Goal: Transaction & Acquisition: Purchase product/service

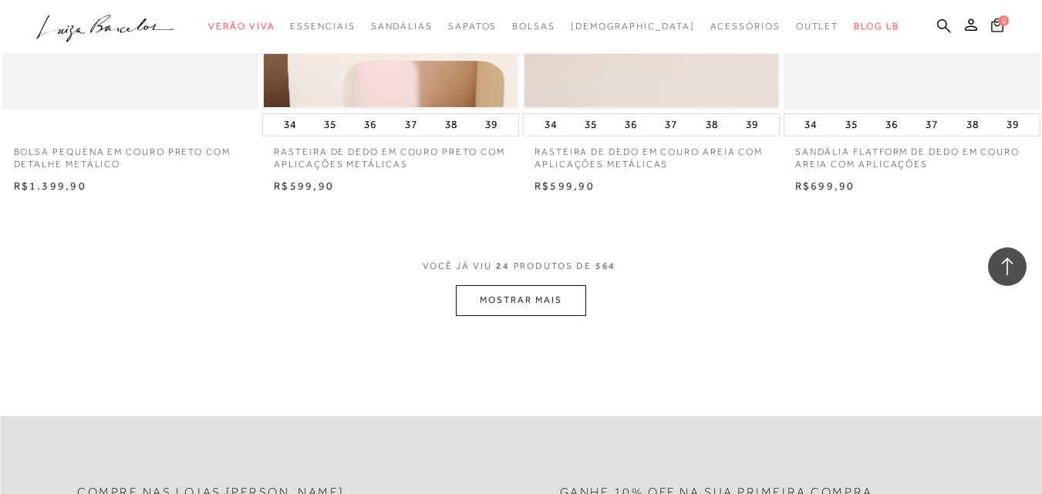
scroll to position [2853, 0]
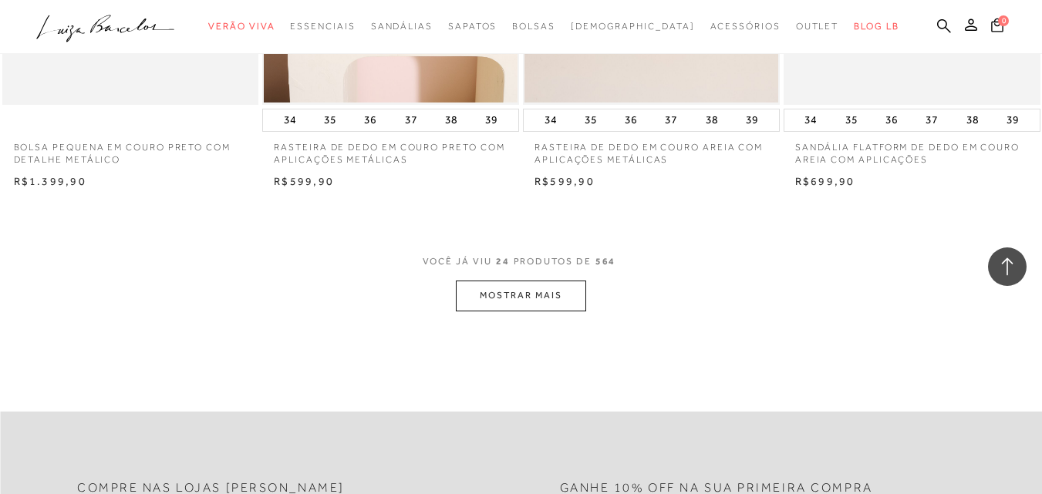
click at [514, 291] on button "MOSTRAR MAIS" at bounding box center [521, 296] width 130 height 30
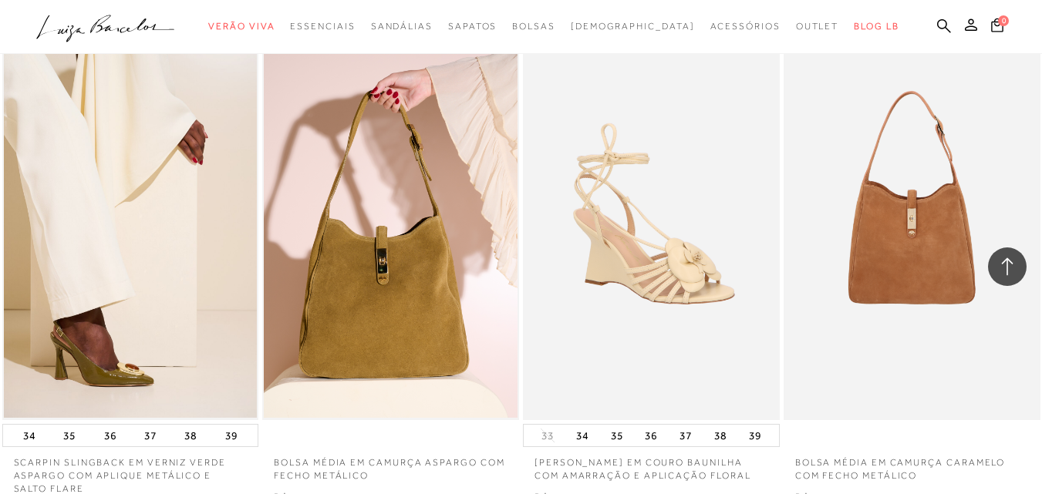
scroll to position [5783, 0]
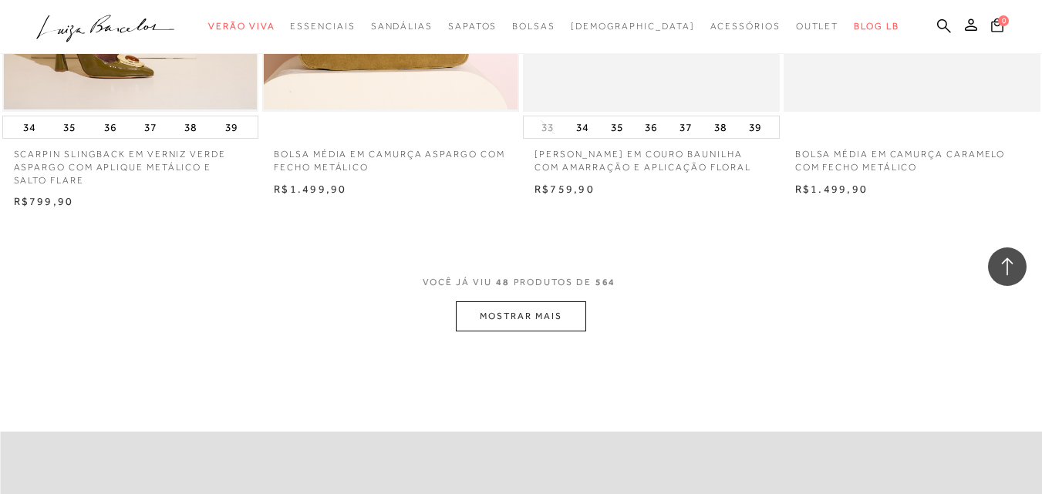
click at [531, 312] on button "MOSTRAR MAIS" at bounding box center [521, 316] width 130 height 30
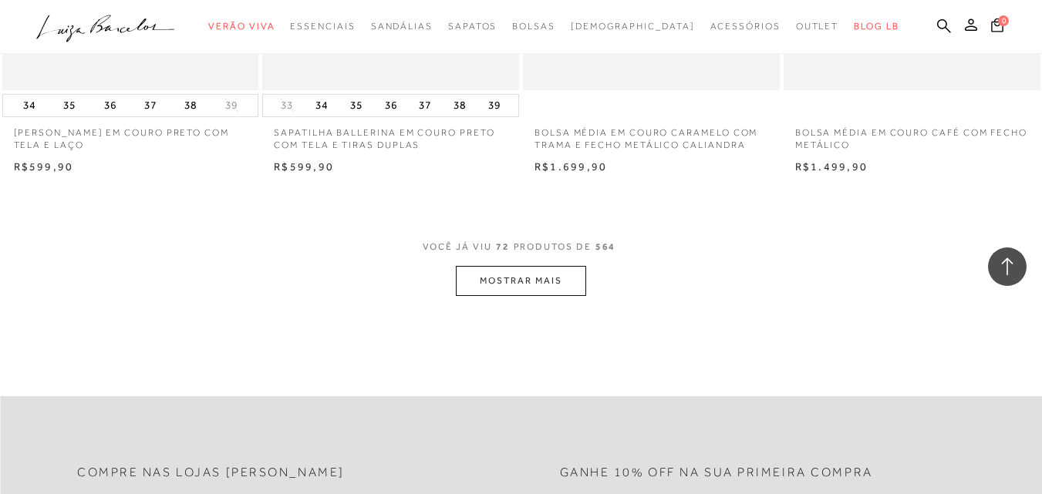
scroll to position [8790, 0]
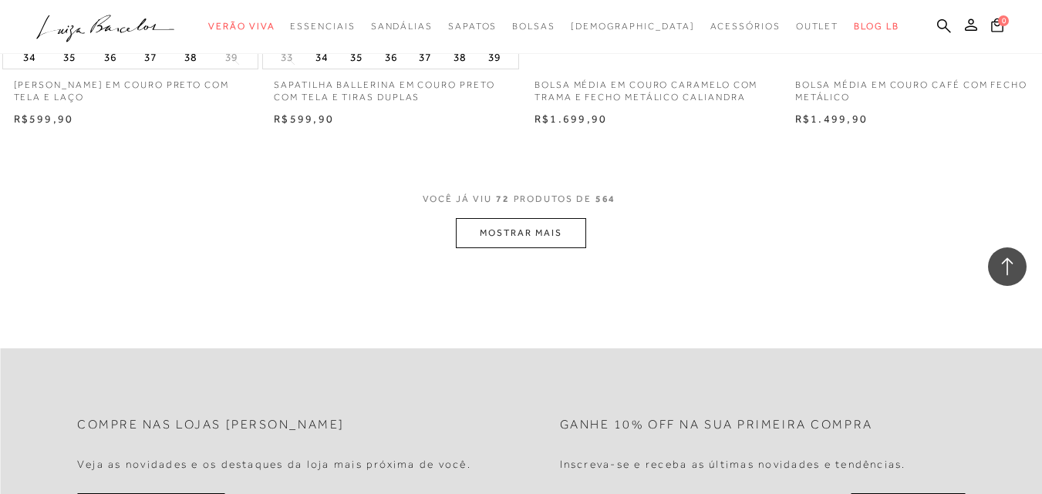
click at [527, 237] on button "MOSTRAR MAIS" at bounding box center [521, 233] width 130 height 30
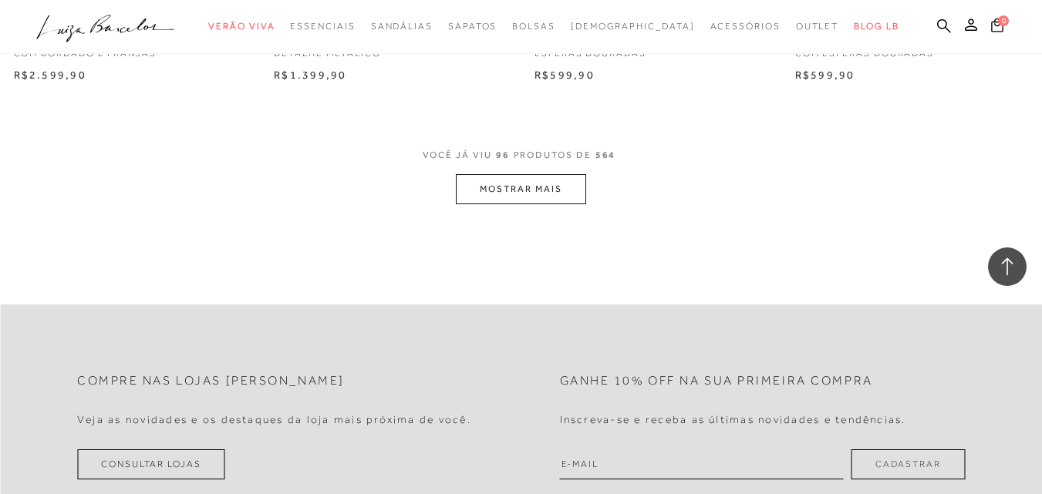
scroll to position [11798, 0]
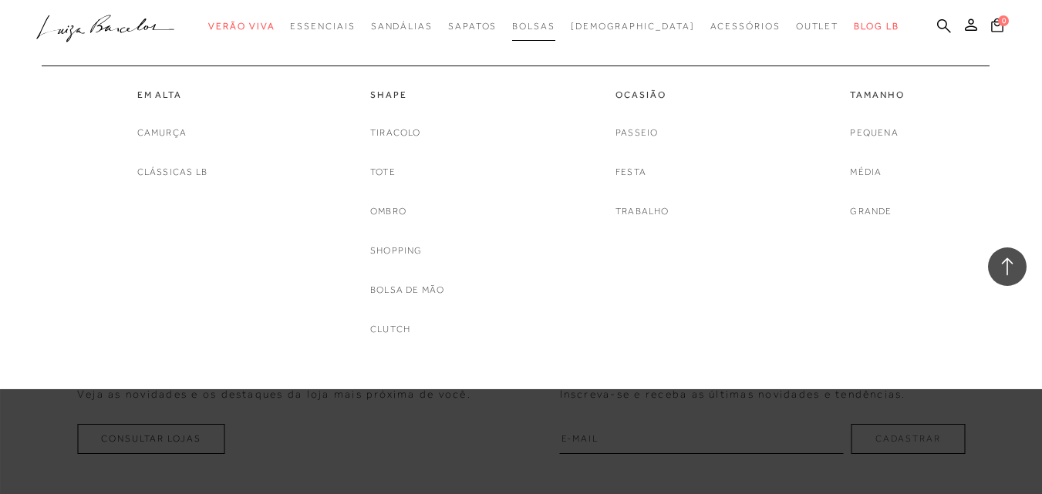
click at [554, 25] on span "Bolsas" at bounding box center [533, 26] width 43 height 11
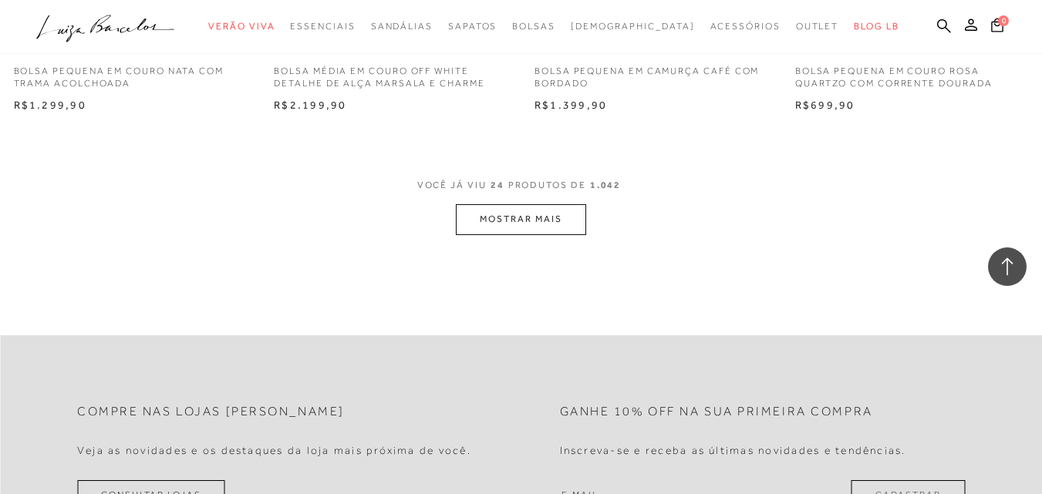
scroll to position [2930, 0]
click at [558, 209] on button "MOSTRAR MAIS" at bounding box center [521, 219] width 130 height 30
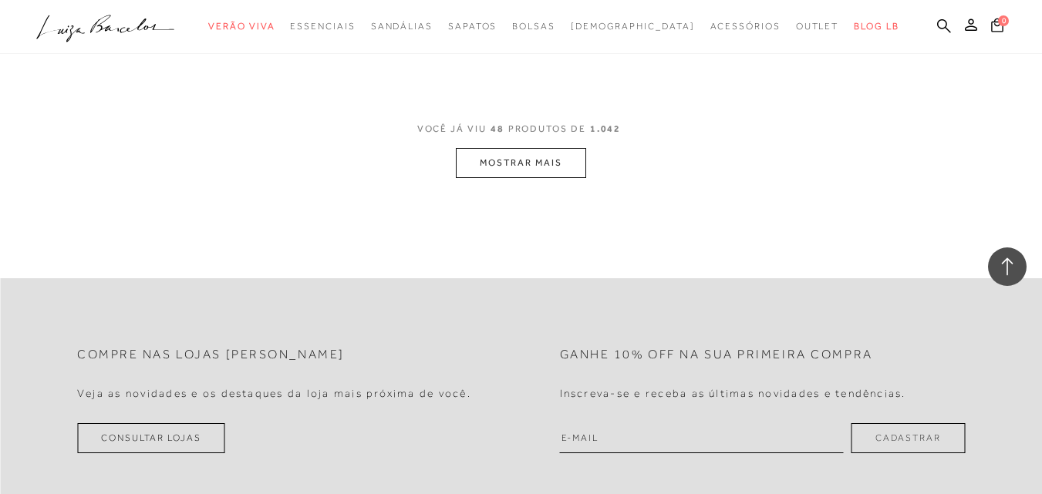
scroll to position [5937, 0]
click at [517, 172] on button "MOSTRAR MAIS" at bounding box center [521, 162] width 130 height 30
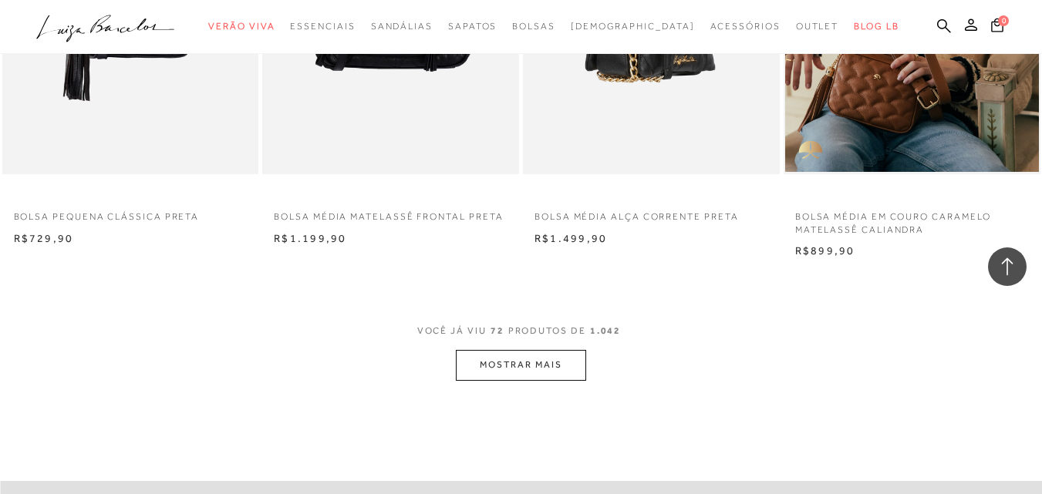
scroll to position [8713, 0]
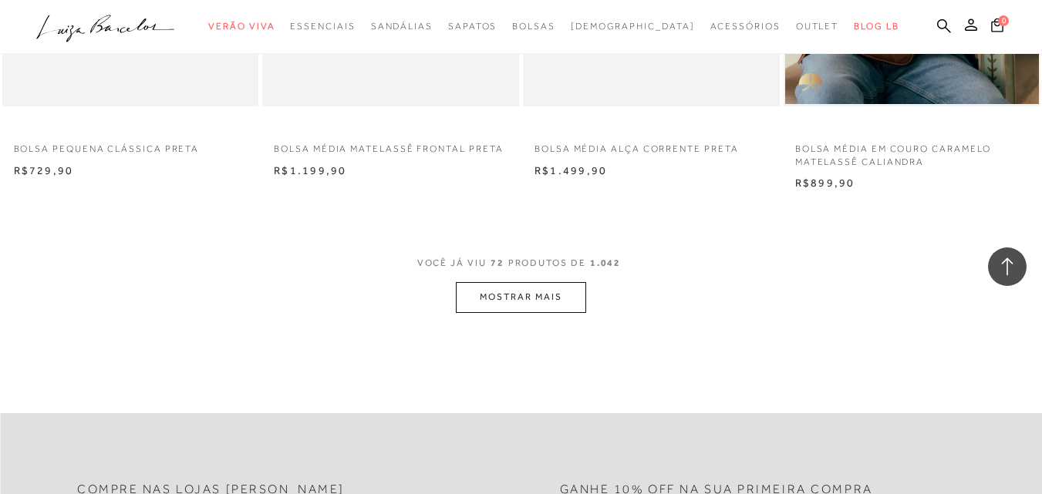
click at [537, 290] on button "MOSTRAR MAIS" at bounding box center [521, 297] width 130 height 30
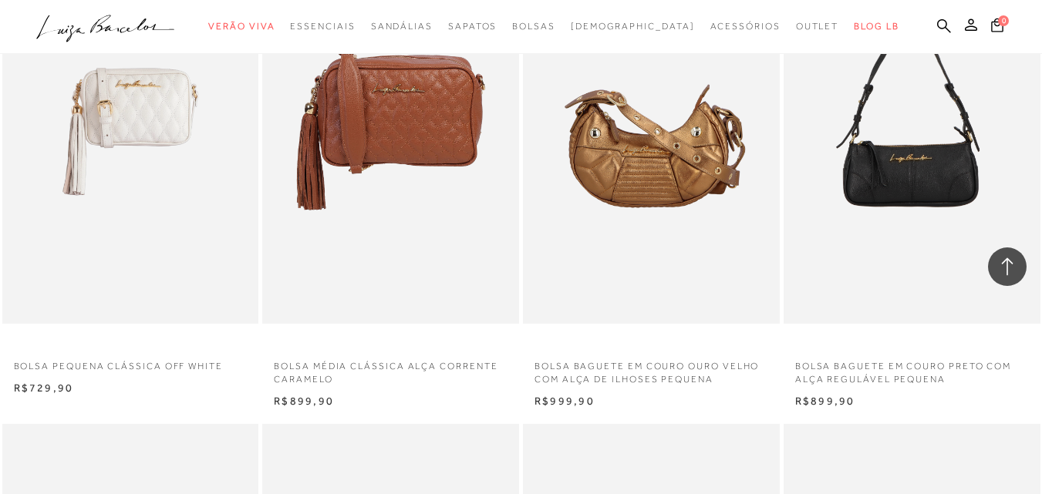
scroll to position [10410, 0]
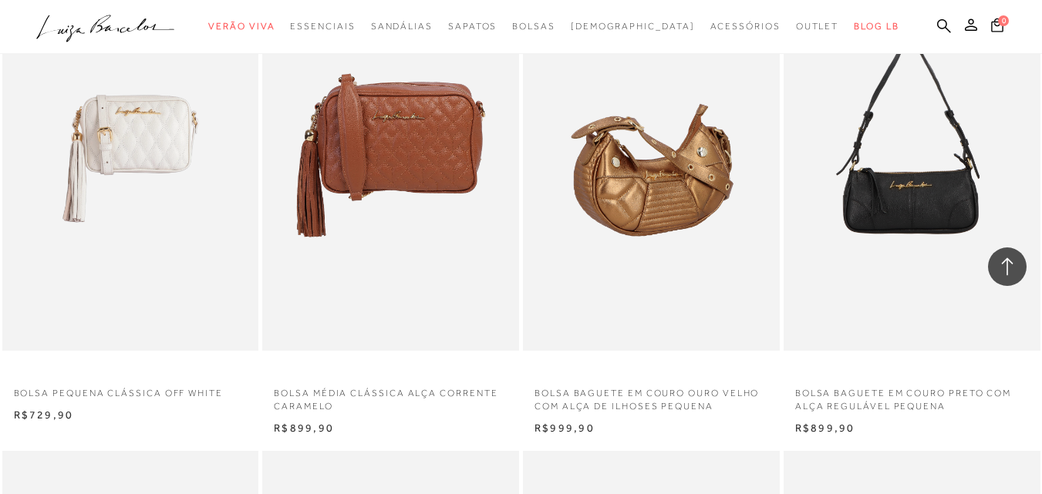
click at [659, 299] on img at bounding box center [651, 158] width 255 height 385
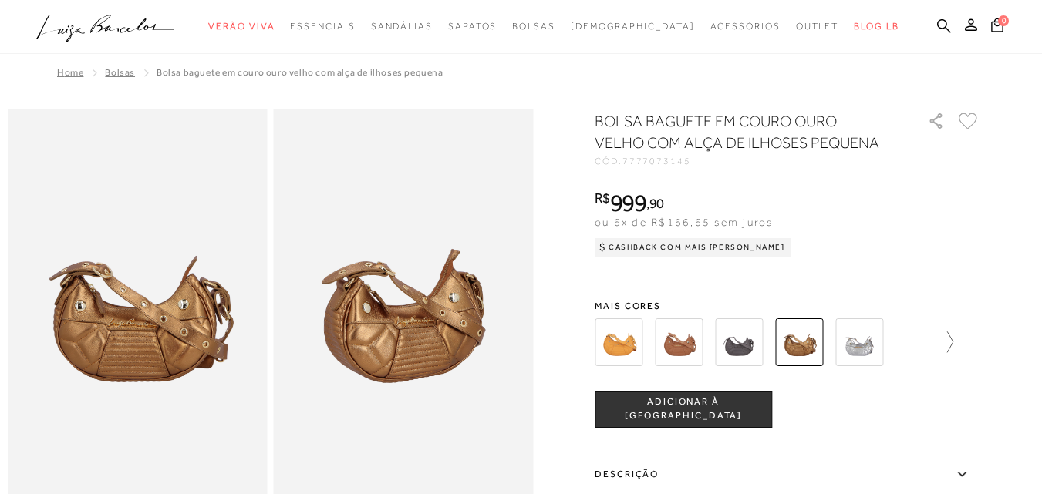
click at [953, 344] on icon at bounding box center [942, 343] width 22 height 22
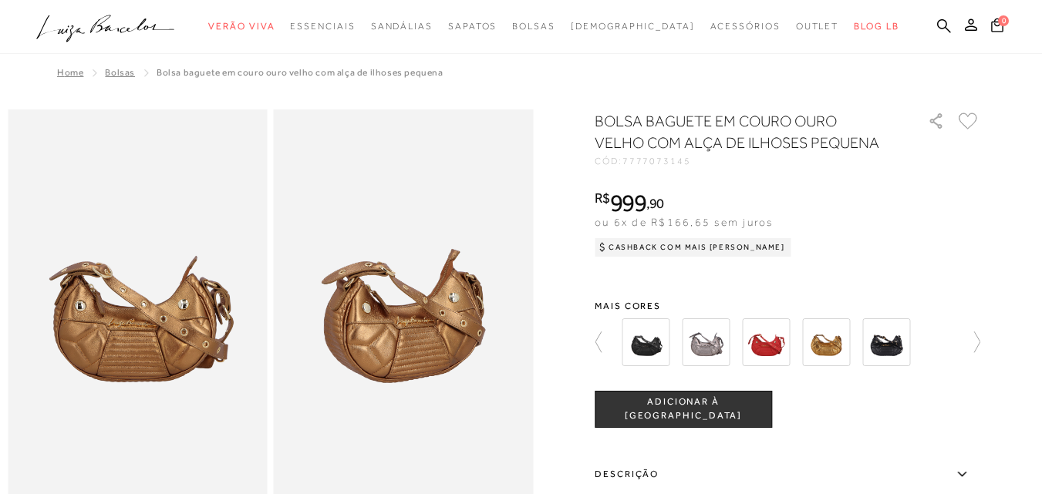
click at [834, 345] on img at bounding box center [826, 342] width 48 height 48
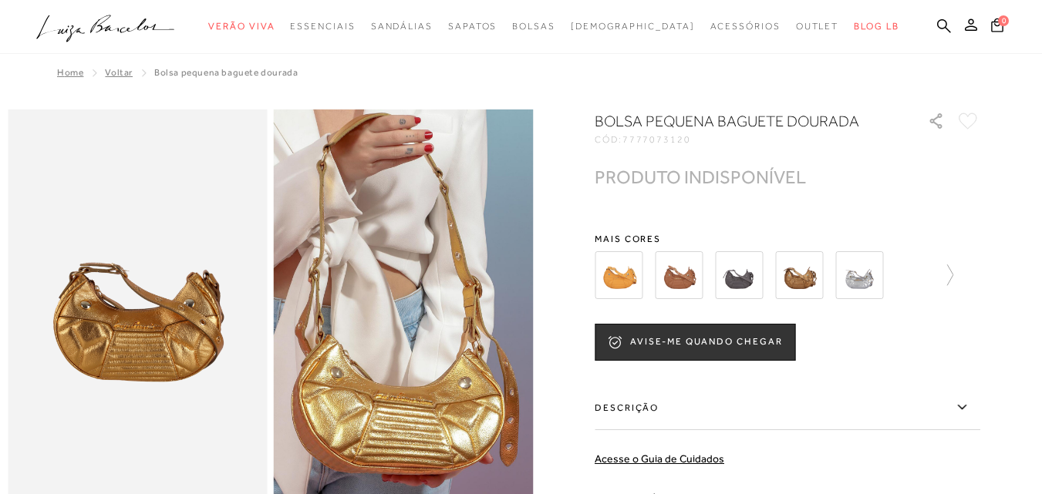
click at [753, 279] on img at bounding box center [739, 275] width 48 height 48
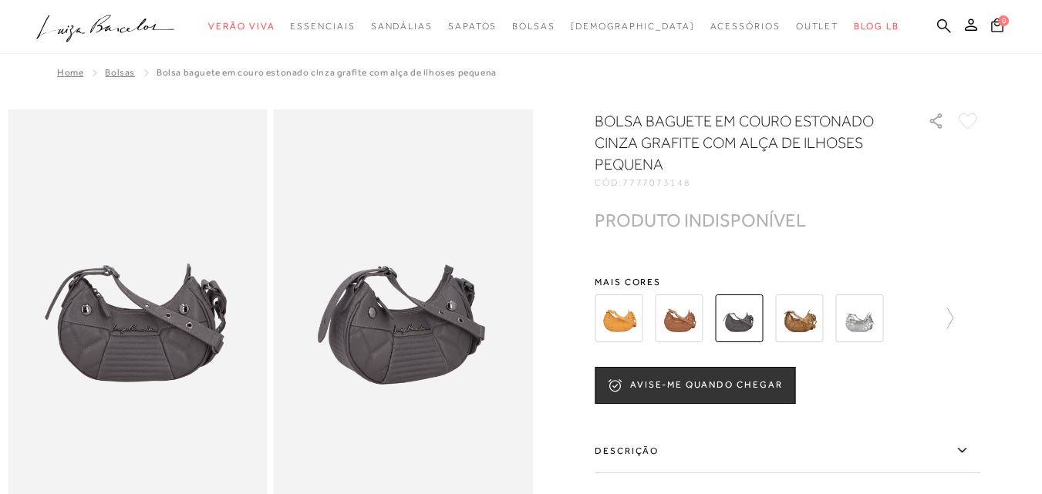
click at [960, 324] on div at bounding box center [788, 318] width 386 height 57
click at [953, 322] on icon at bounding box center [942, 319] width 22 height 22
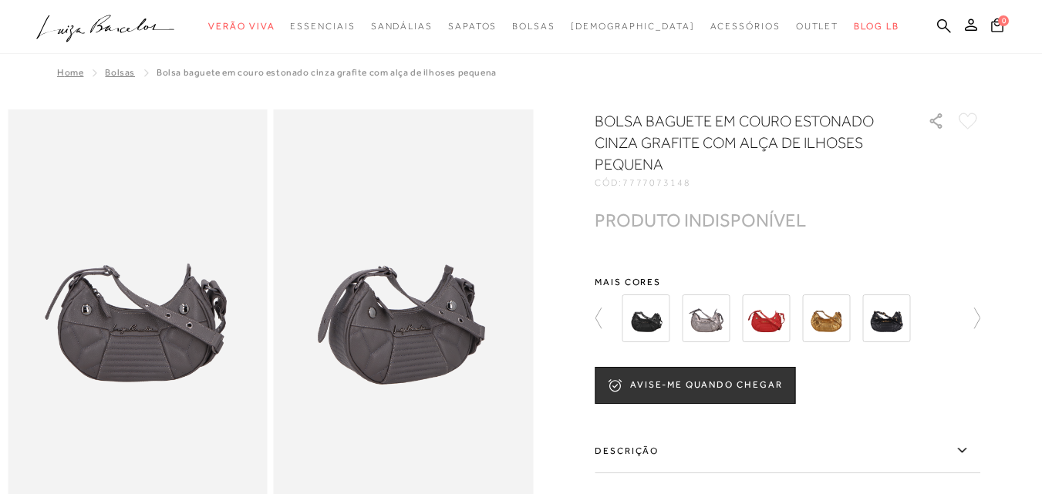
click at [659, 318] on img at bounding box center [645, 319] width 48 height 48
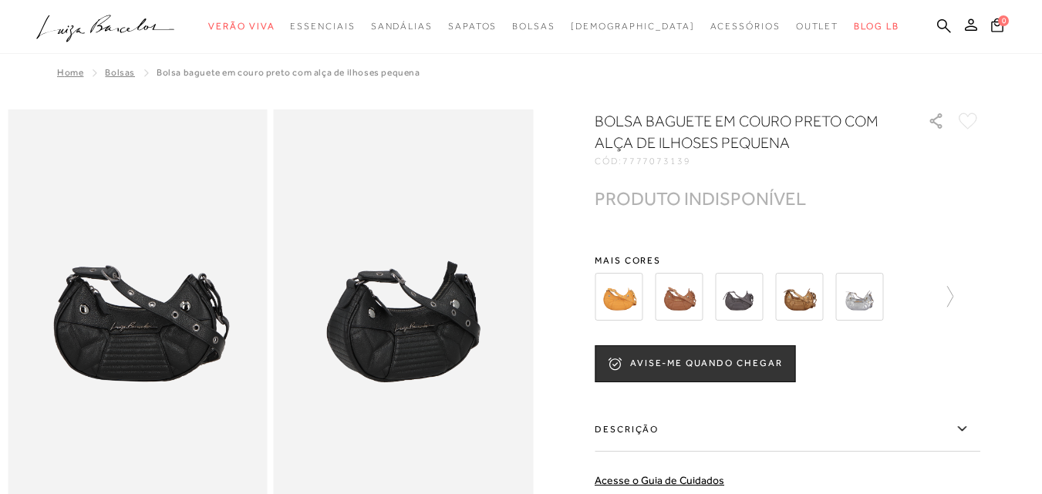
click at [736, 298] on img at bounding box center [739, 297] width 48 height 48
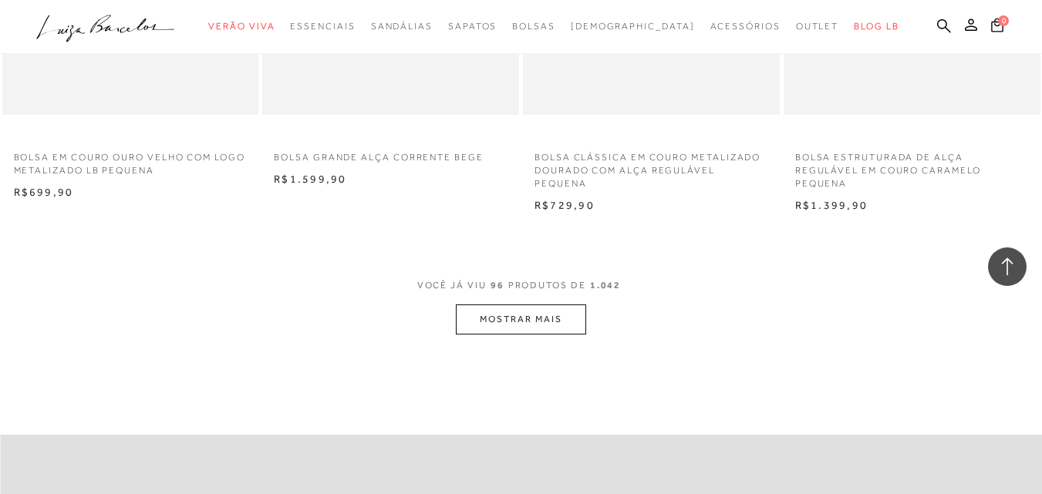
scroll to position [11643, 0]
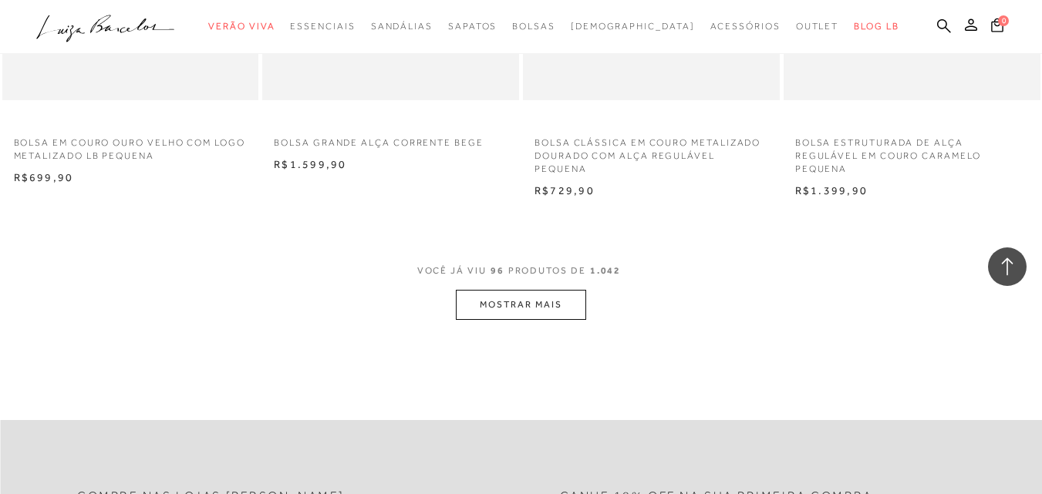
click at [483, 306] on button "MOSTRAR MAIS" at bounding box center [521, 305] width 130 height 30
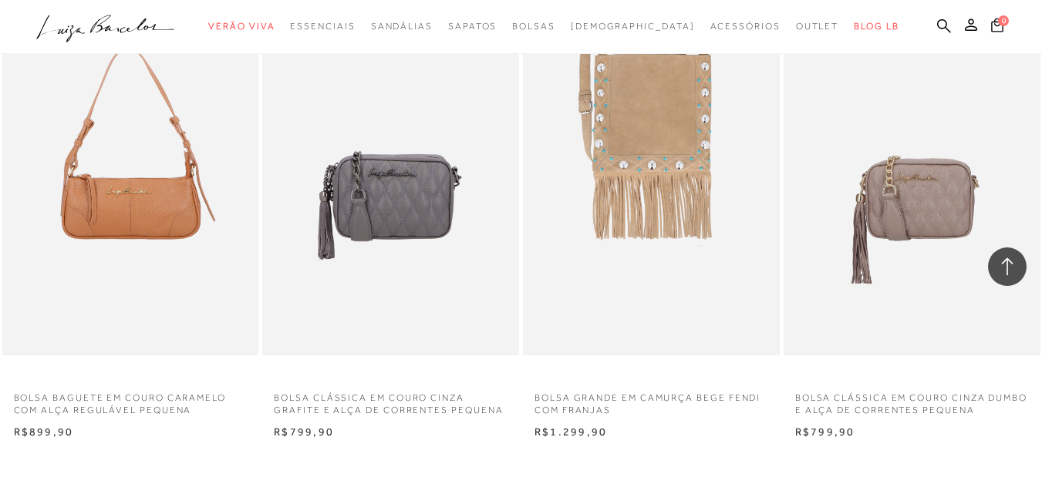
scroll to position [14651, 0]
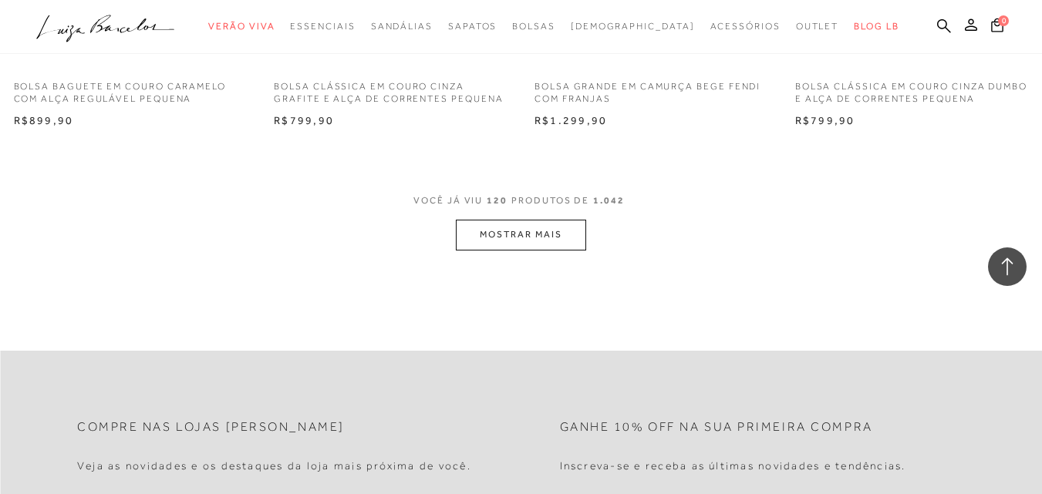
click at [529, 223] on button "MOSTRAR MAIS" at bounding box center [521, 235] width 130 height 30
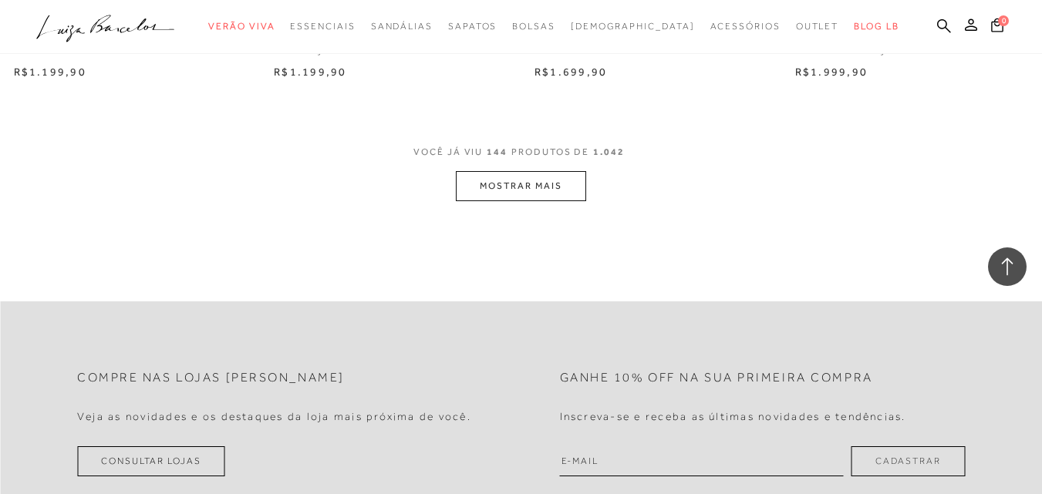
scroll to position [17658, 0]
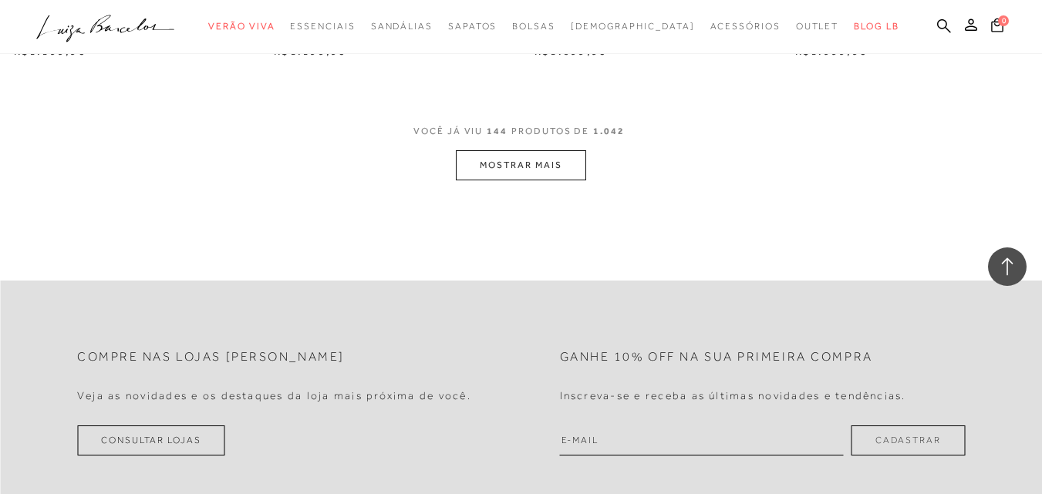
click at [524, 153] on button "MOSTRAR MAIS" at bounding box center [521, 165] width 130 height 30
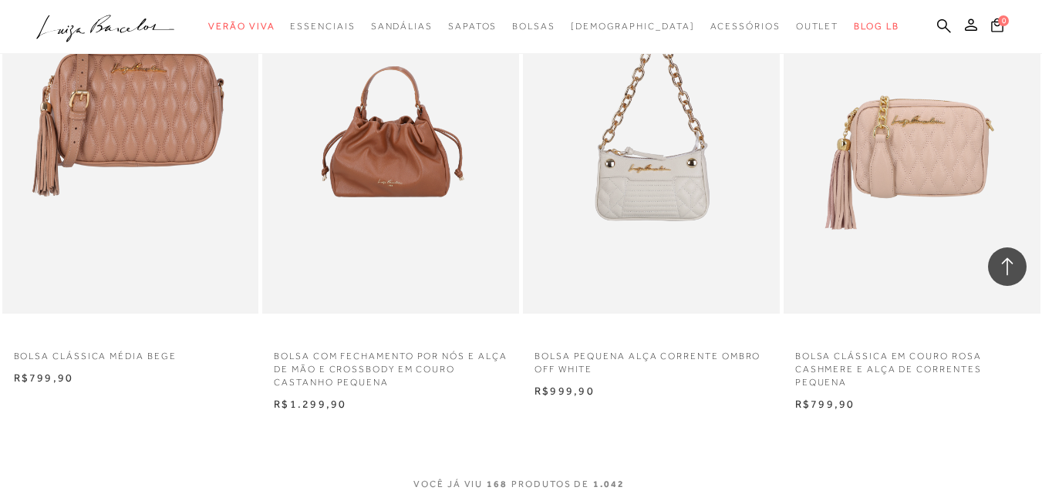
scroll to position [20279, 0]
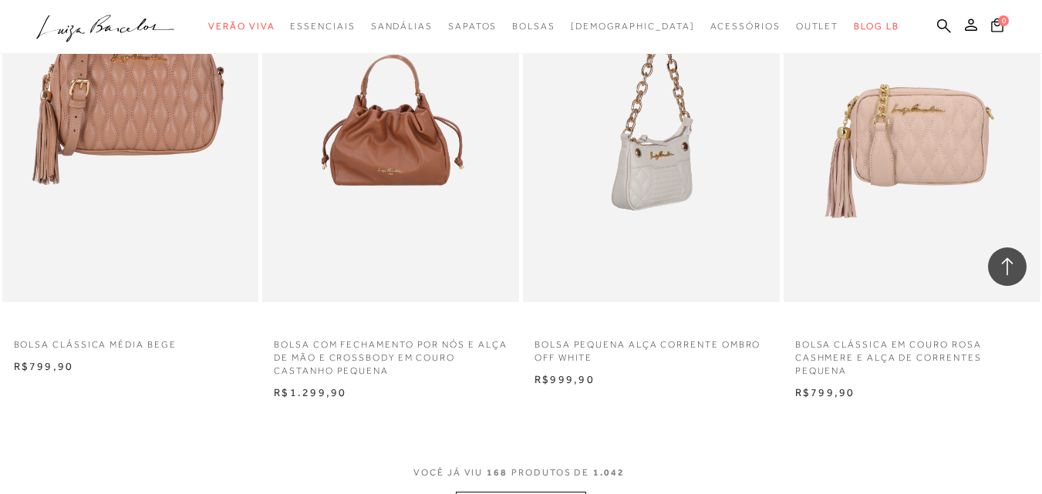
click at [691, 177] on img at bounding box center [651, 109] width 255 height 385
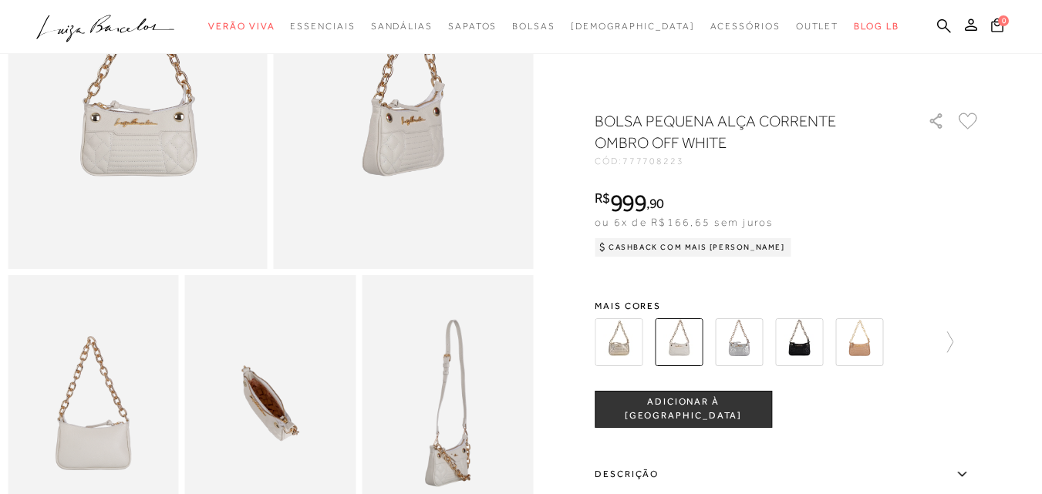
scroll to position [231, 0]
click at [952, 345] on icon at bounding box center [942, 343] width 22 height 22
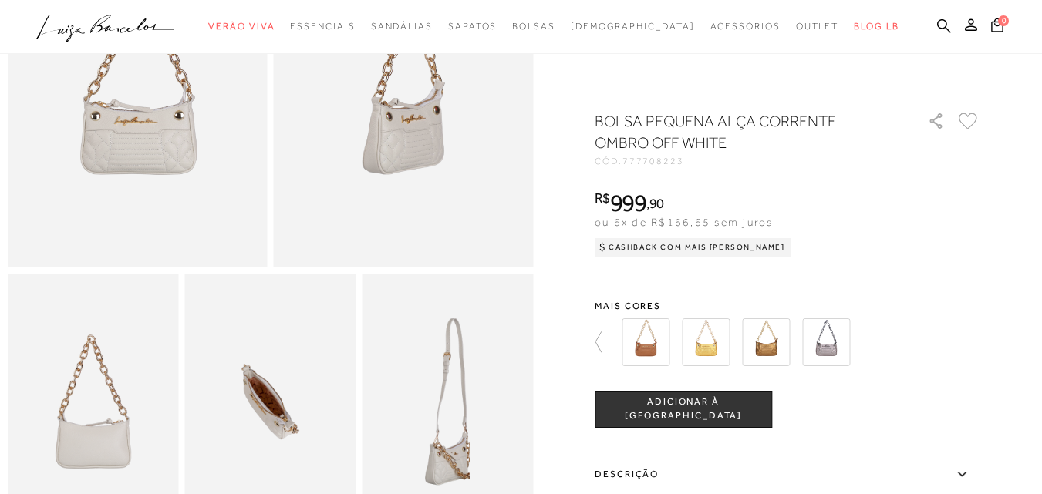
click at [709, 348] on img at bounding box center [706, 342] width 48 height 48
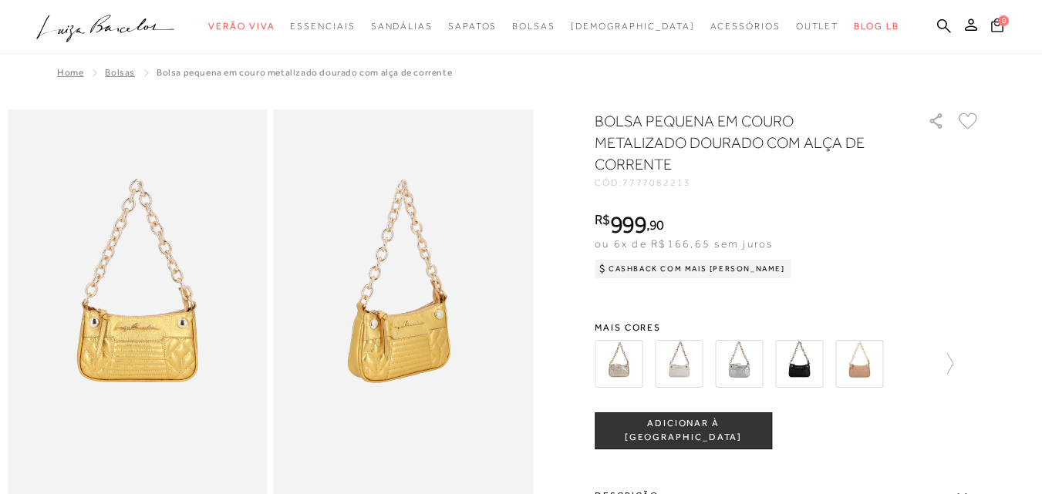
click at [632, 368] on img at bounding box center [619, 364] width 48 height 48
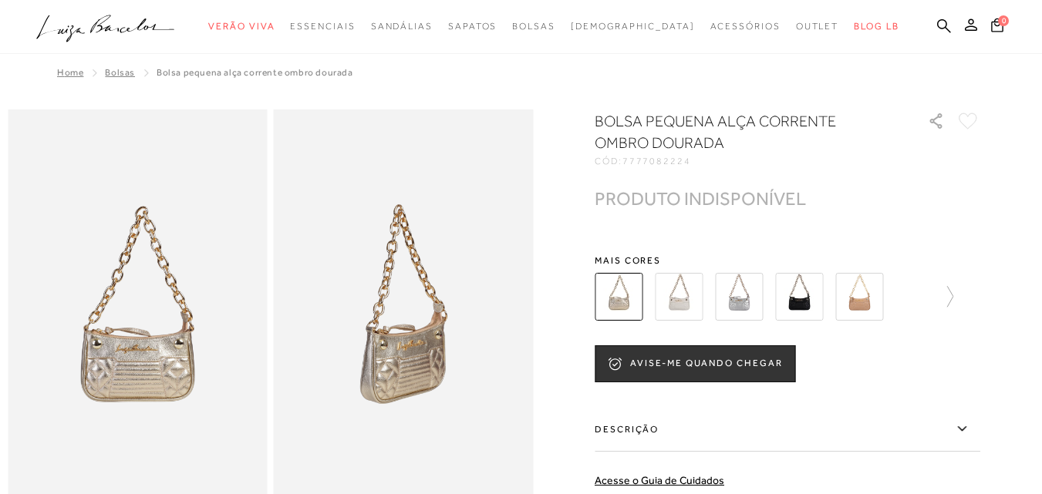
click at [743, 301] on img at bounding box center [739, 297] width 48 height 48
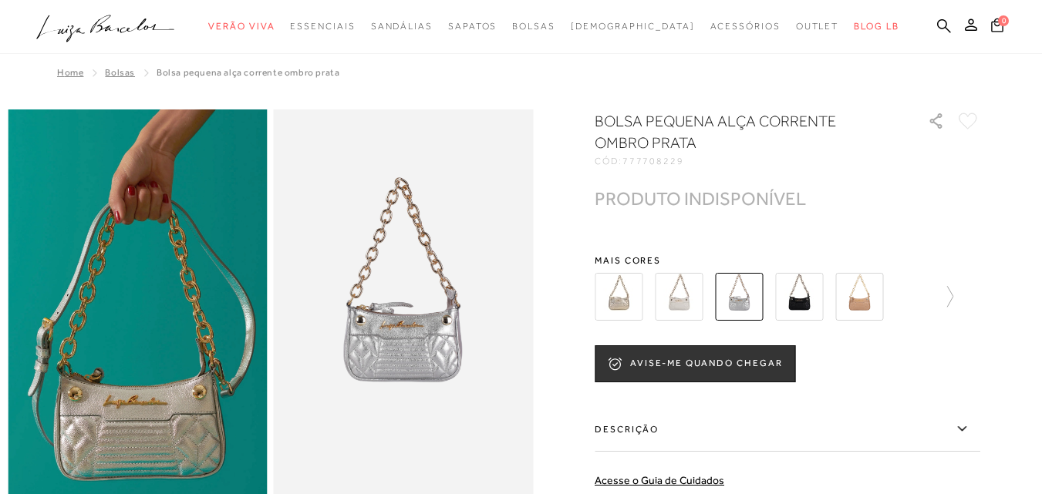
click at [963, 301] on div at bounding box center [788, 296] width 386 height 57
click at [953, 295] on icon at bounding box center [942, 297] width 22 height 22
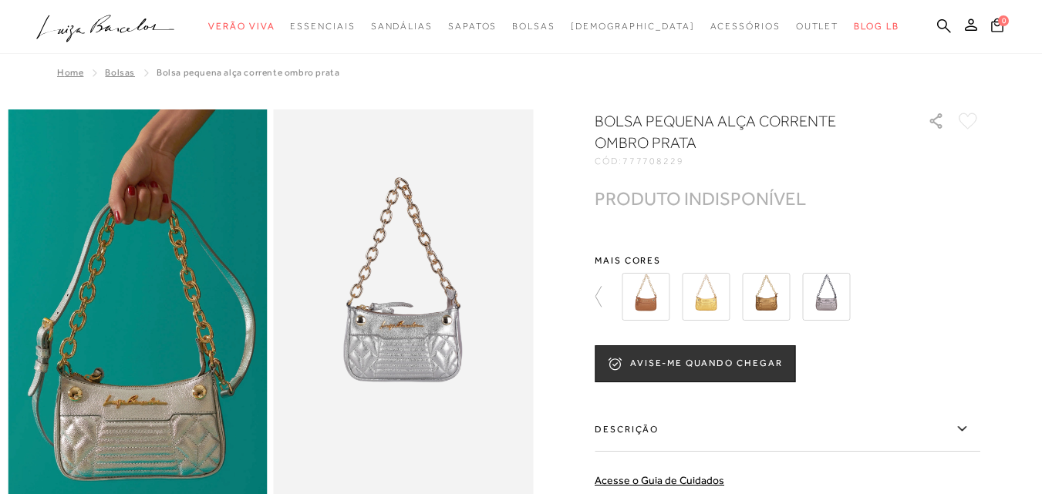
click at [760, 295] on img at bounding box center [766, 297] width 48 height 48
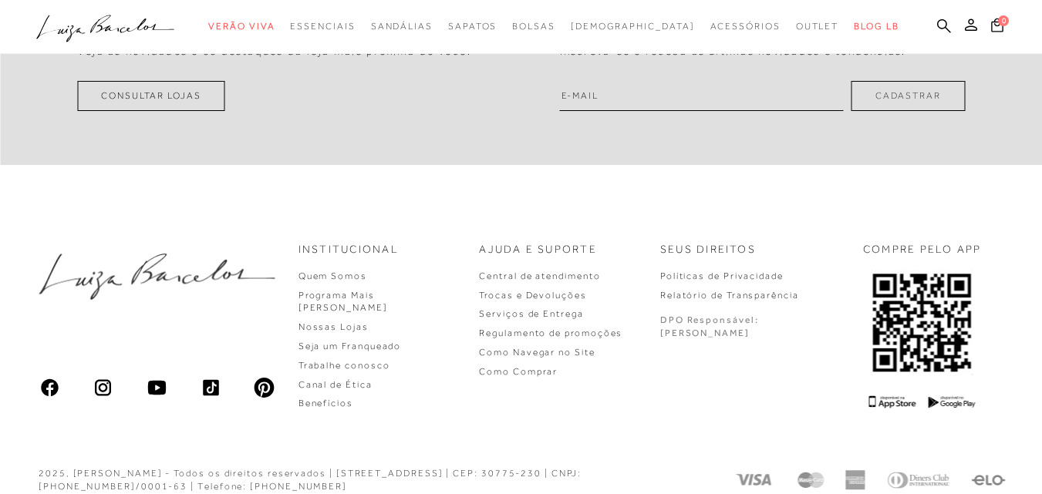
scroll to position [1003, 0]
